Goal: Transaction & Acquisition: Purchase product/service

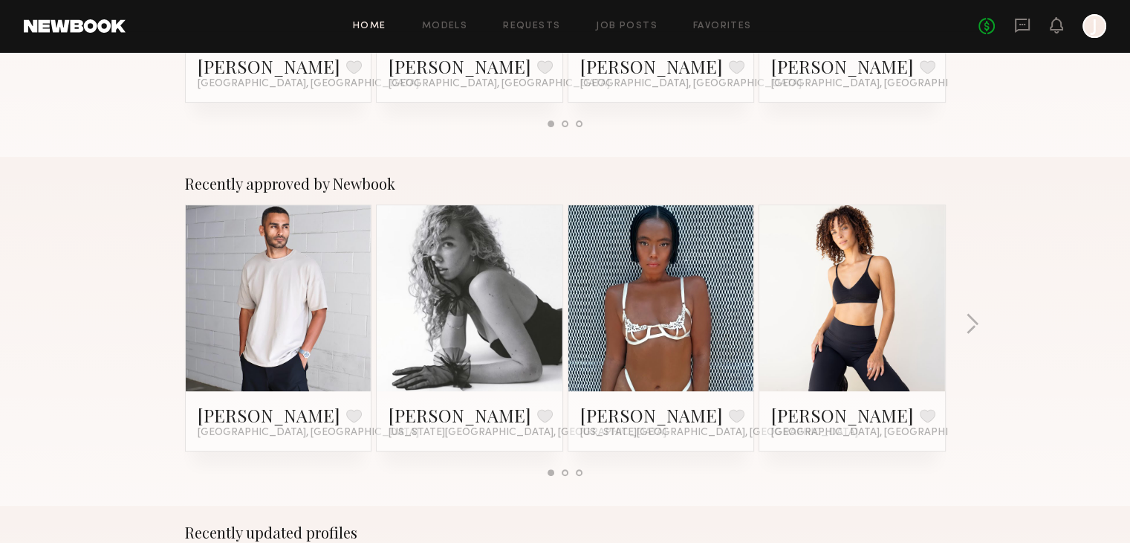
scroll to position [743, 0]
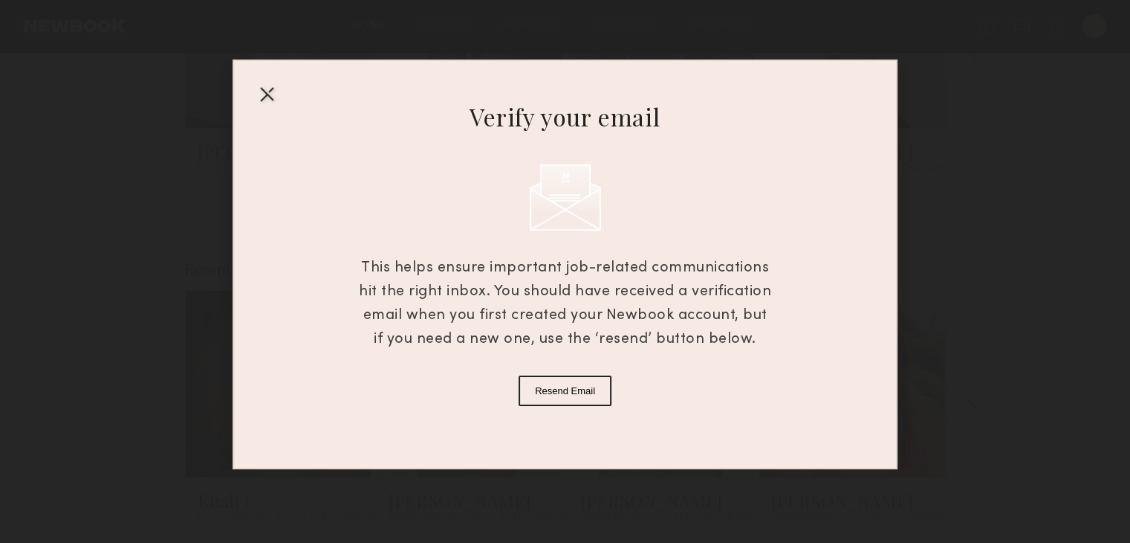
click at [256, 87] on div at bounding box center [267, 94] width 24 height 24
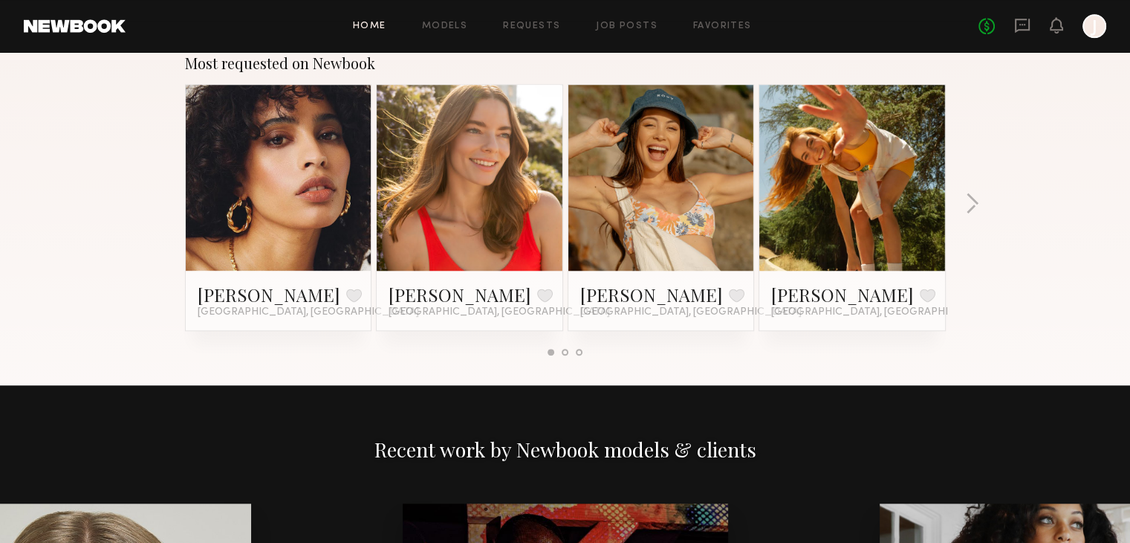
scroll to position [1263, 0]
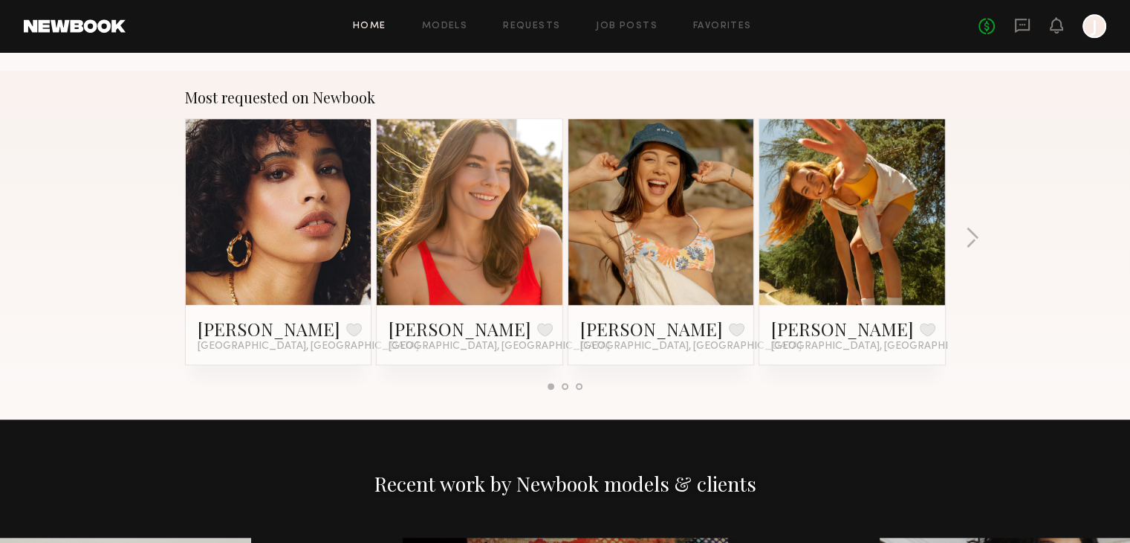
click at [589, 174] on div at bounding box center [662, 212] width 186 height 186
click at [729, 333] on button at bounding box center [737, 329] width 16 height 13
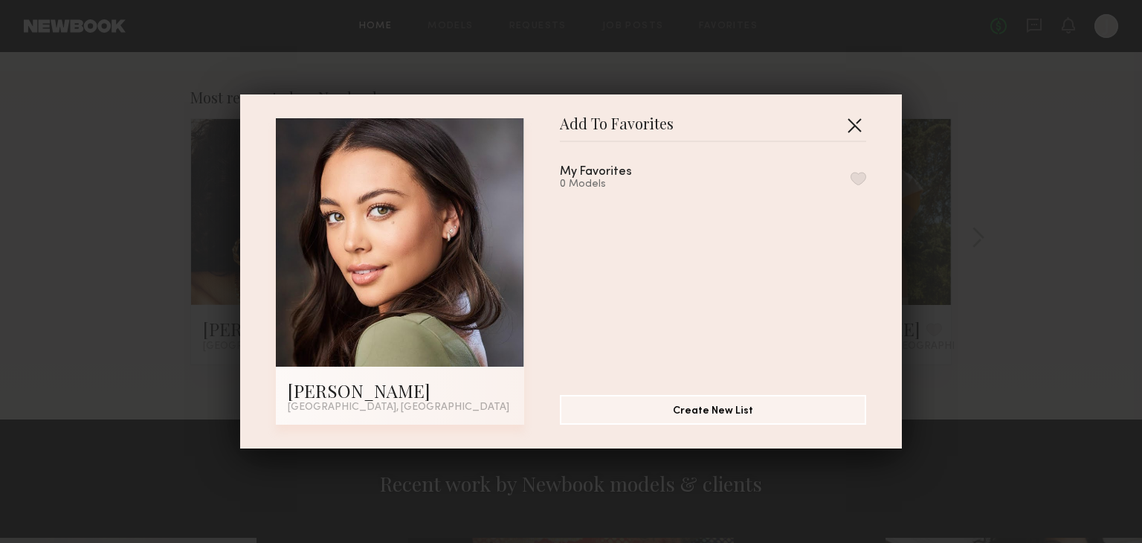
click at [857, 127] on button "button" at bounding box center [854, 125] width 24 height 24
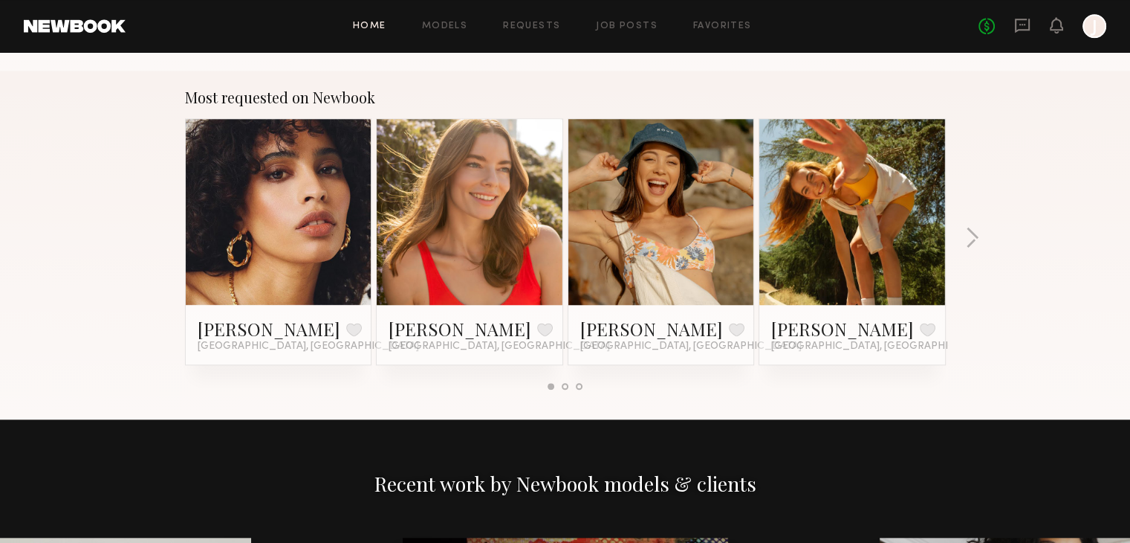
click at [681, 289] on link at bounding box center [661, 212] width 91 height 186
